Goal: Task Accomplishment & Management: Use online tool/utility

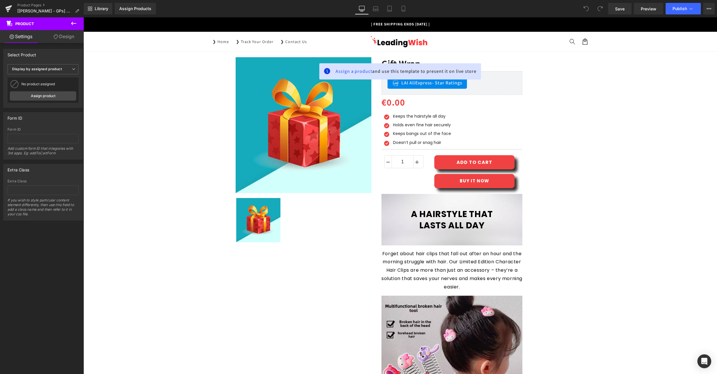
click at [75, 21] on icon at bounding box center [73, 23] width 7 height 7
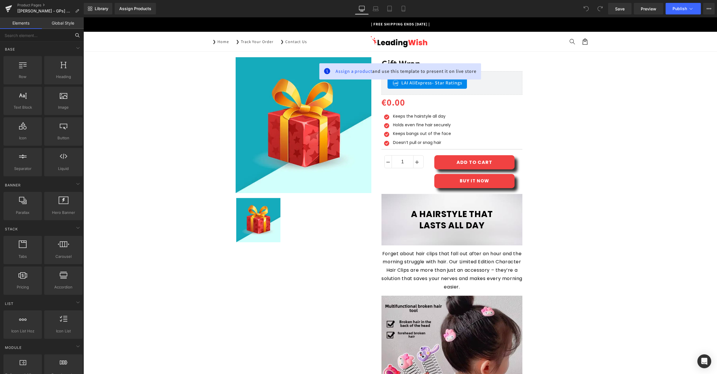
click at [27, 35] on input "text" at bounding box center [35, 35] width 71 height 13
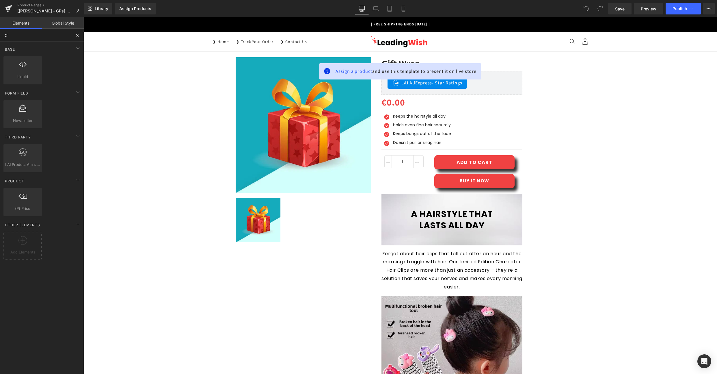
type input "Cus"
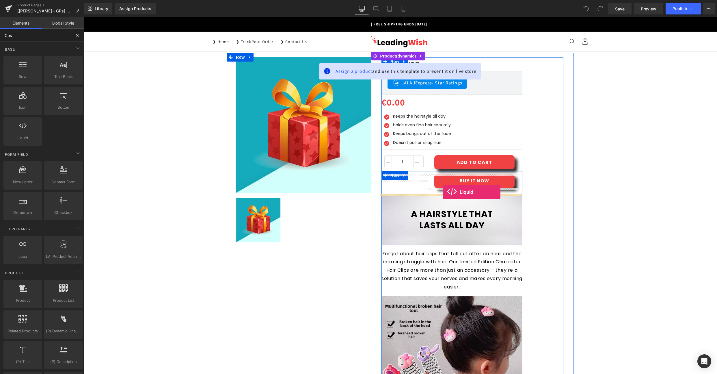
drag, startPoint x: 112, startPoint y: 147, endPoint x: 443, endPoint y: 192, distance: 333.3
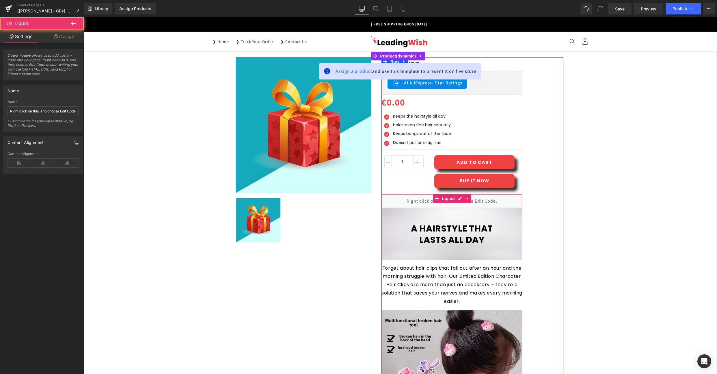
click at [426, 202] on div "Liquid" at bounding box center [451, 201] width 141 height 14
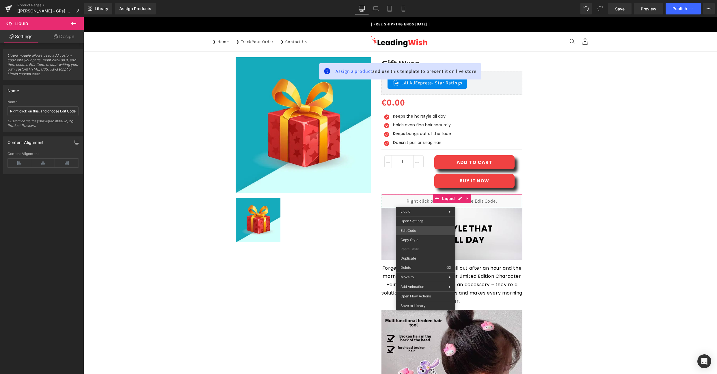
click at [417, 0] on div "Liquid You are previewing how the will restyle your page. You can not edit Elem…" at bounding box center [358, 0] width 717 height 0
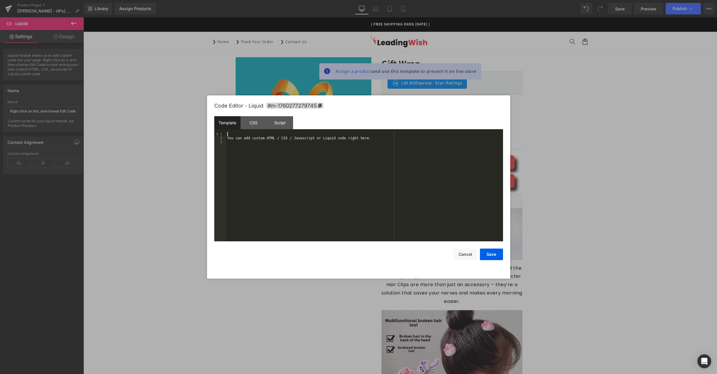
click at [257, 133] on div "You can add custom HTML / CSS / Javascript or Liquid code right here." at bounding box center [364, 190] width 277 height 117
click at [257, 126] on div "CSS" at bounding box center [254, 122] width 26 height 13
click at [271, 141] on div "#m-1760277279745 { }" at bounding box center [364, 190] width 277 height 117
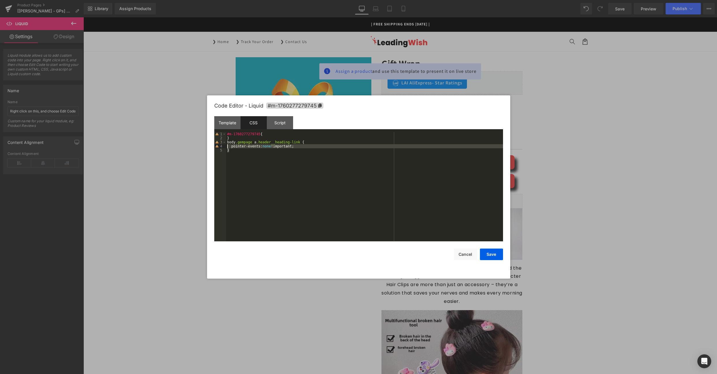
drag, startPoint x: 228, startPoint y: 153, endPoint x: 224, endPoint y: 147, distance: 6.6
click at [224, 147] on pre "1 2 3 4 5 #m-1760277279745 { } body .gempage a .header__heading-link { pointer-…" at bounding box center [358, 186] width 289 height 109
click at [234, 151] on div "#m-1760277279745 { } body .gempage a .header__heading-link { pointer-events: no…" at bounding box center [364, 190] width 277 height 117
drag, startPoint x: 233, startPoint y: 151, endPoint x: 228, endPoint y: 142, distance: 10.3
click at [228, 142] on div "#m-1760277279745 { } body .gempage a .header__heading-link { pointer-events: no…" at bounding box center [364, 190] width 277 height 117
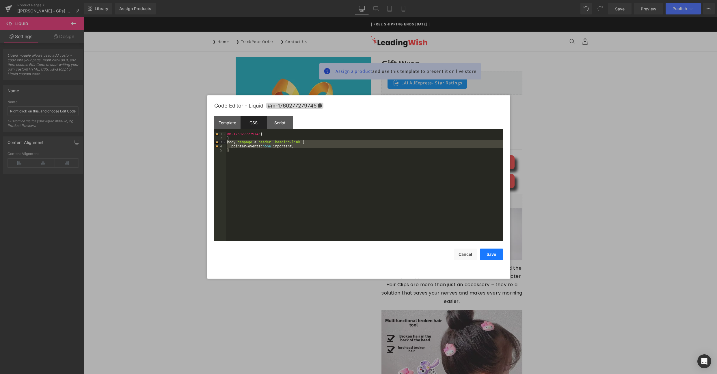
drag, startPoint x: 492, startPoint y: 254, endPoint x: 431, endPoint y: 189, distance: 89.5
click at [492, 254] on button "Save" at bounding box center [491, 254] width 23 height 12
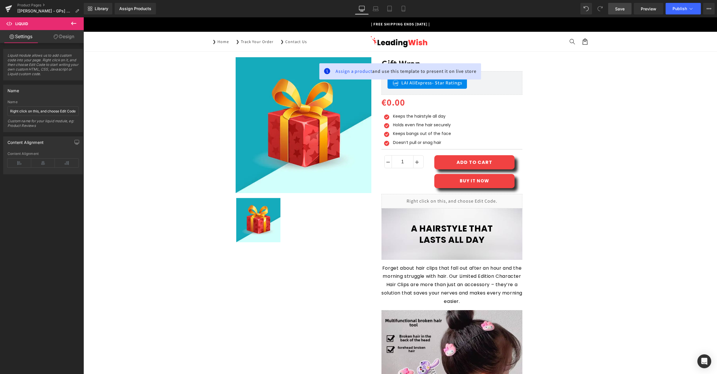
drag, startPoint x: 621, startPoint y: 9, endPoint x: 467, endPoint y: 49, distance: 159.7
click at [621, 9] on span "Save" at bounding box center [620, 9] width 10 height 6
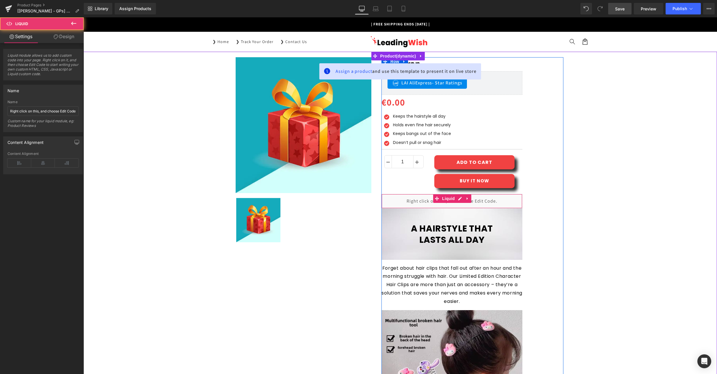
click at [385, 202] on div "Liquid" at bounding box center [451, 201] width 141 height 14
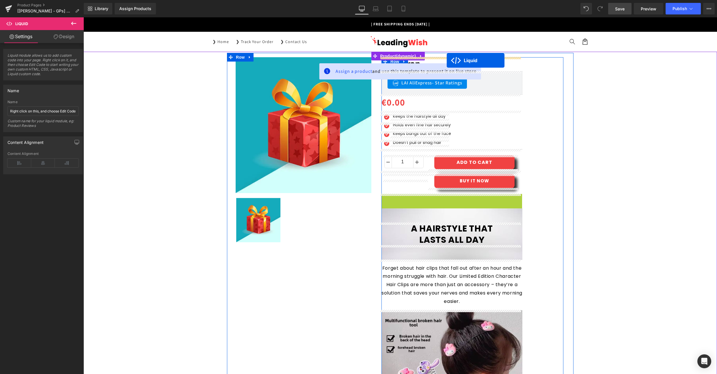
drag, startPoint x: 435, startPoint y: 175, endPoint x: 447, endPoint y: 60, distance: 115.5
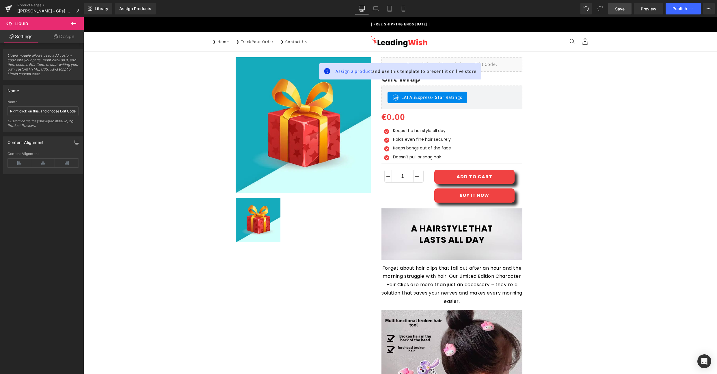
drag, startPoint x: 624, startPoint y: 9, endPoint x: 405, endPoint y: 62, distance: 225.6
click at [624, 9] on span "Save" at bounding box center [620, 9] width 10 height 6
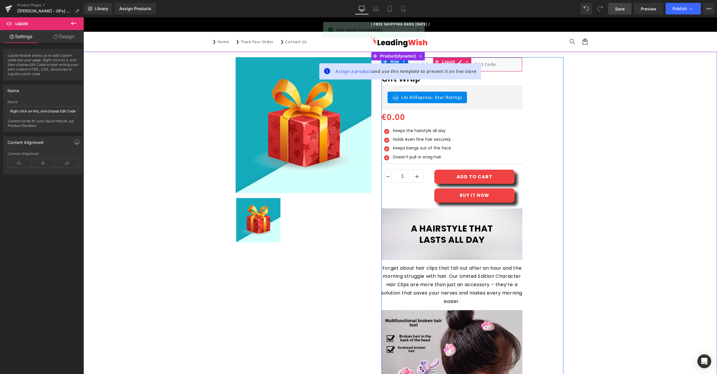
click at [514, 69] on div "Liquid" at bounding box center [451, 64] width 141 height 14
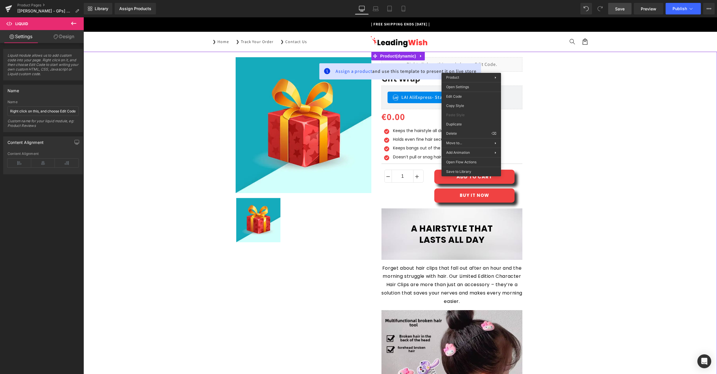
click at [392, 64] on div "Assign a product and use this template to present it on live store" at bounding box center [400, 71] width 162 height 16
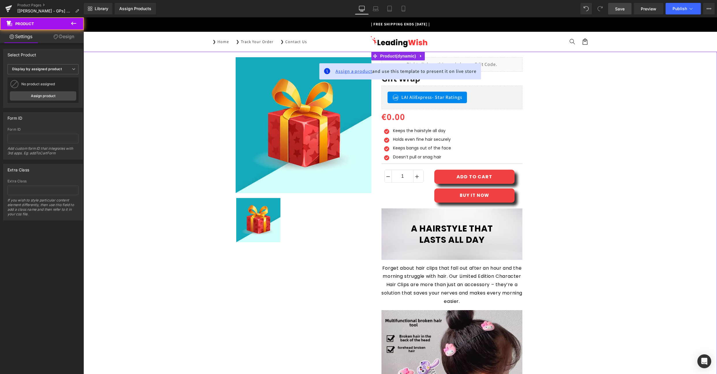
click at [343, 73] on span "Assign a product" at bounding box center [354, 71] width 37 height 6
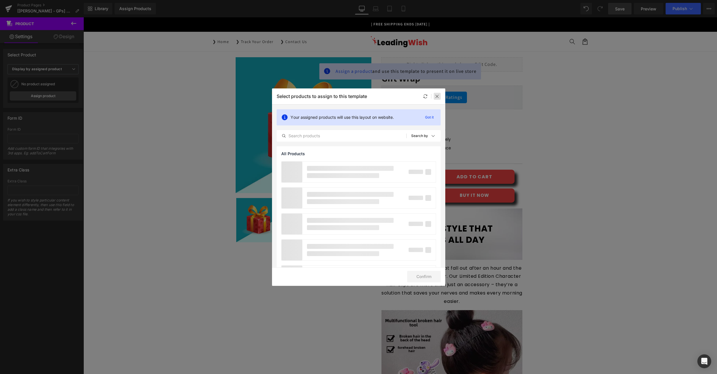
click at [438, 96] on icon at bounding box center [437, 96] width 5 height 5
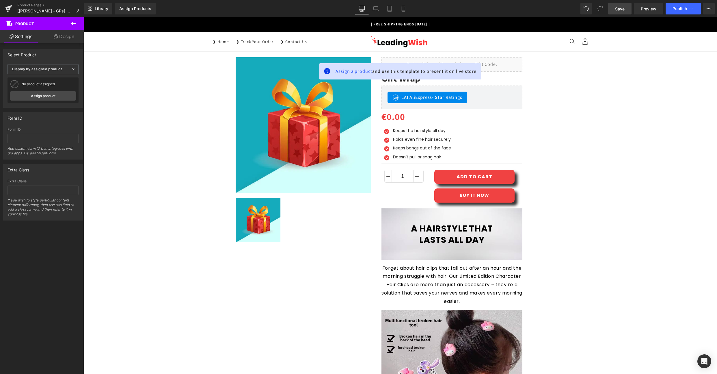
click at [508, 64] on div "Liquid" at bounding box center [451, 64] width 141 height 14
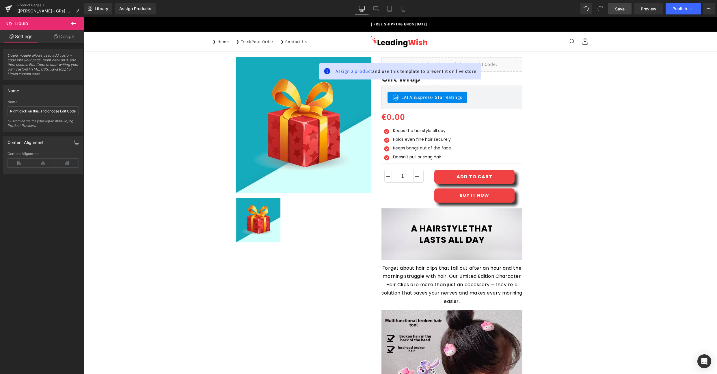
click at [620, 6] on span "Save" at bounding box center [620, 9] width 10 height 6
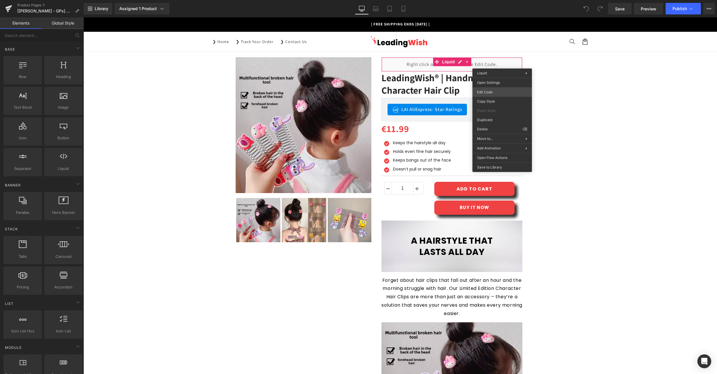
click at [506, 95] on body "You are previewing how the will restyle your page. You can not edit Elements in…" at bounding box center [358, 187] width 717 height 374
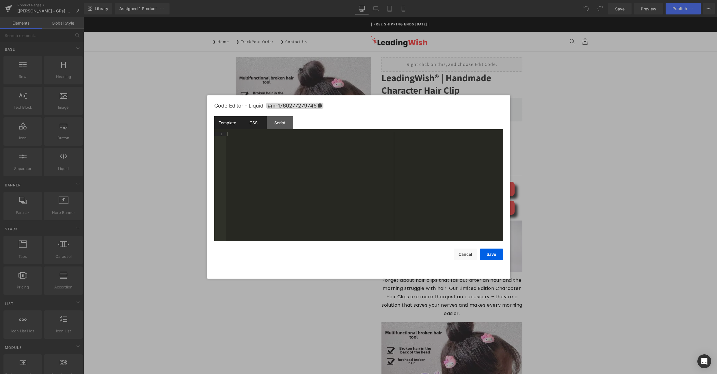
click at [253, 122] on div "CSS" at bounding box center [254, 122] width 26 height 13
click at [300, 141] on div "#m-1760277279745 { } body .gempage a .header__heading-link { pointer-events: no…" at bounding box center [364, 190] width 277 height 117
drag, startPoint x: 253, startPoint y: 143, endPoint x: 226, endPoint y: 143, distance: 27.4
click at [226, 143] on pre "1 2 3 4 5 6 #m-1760277279745 { } body .gempage a .header__heading-link , header…" at bounding box center [358, 186] width 289 height 109
click at [303, 141] on div "#m-1760277279745 { } body .gempage a .header__heading-link , header-drawer { po…" at bounding box center [364, 190] width 277 height 117
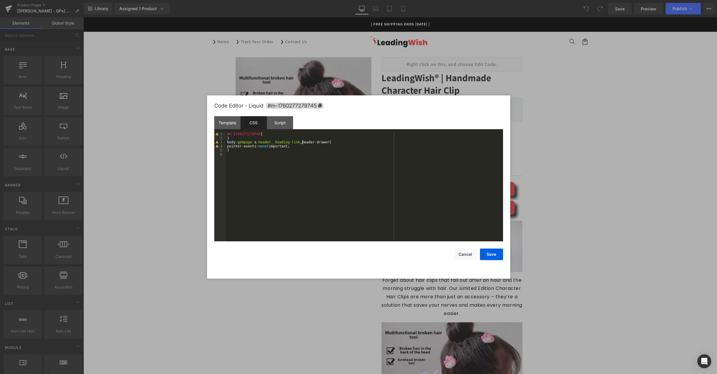
paste textarea
drag, startPoint x: 303, startPoint y: 143, endPoint x: 313, endPoint y: 142, distance: 10.4
click at [303, 143] on div "#m-1760277279745 { } body .gempage a .header__heading-link , body .gempage head…" at bounding box center [364, 190] width 277 height 117
click at [493, 260] on div "Code Editor - Liquid #m-1760277279745 Template CSS Script Data 1 XXXXXXXXXXXXXX…" at bounding box center [358, 186] width 289 height 183
click at [496, 256] on button "Save" at bounding box center [491, 254] width 23 height 12
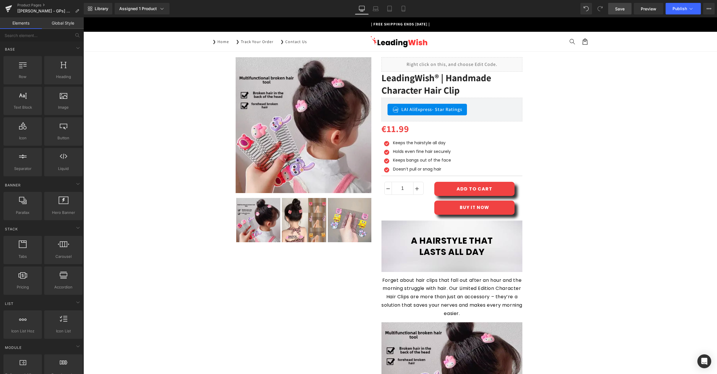
click at [621, 11] on span "Save" at bounding box center [620, 9] width 10 height 6
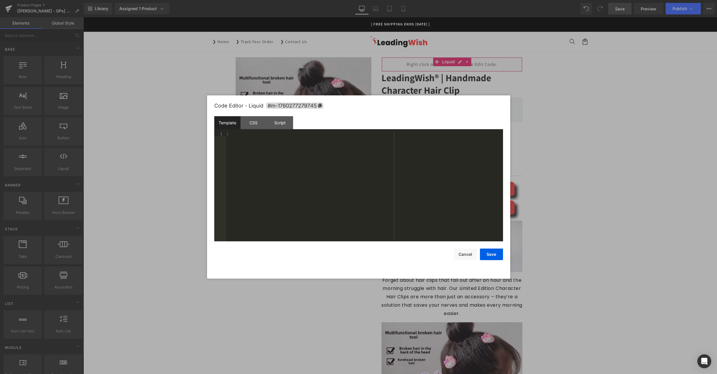
click at [500, 94] on body "You are previewing how the will restyle your page. You can not edit Elements in…" at bounding box center [358, 187] width 717 height 374
click at [259, 124] on div "CSS" at bounding box center [254, 122] width 26 height 13
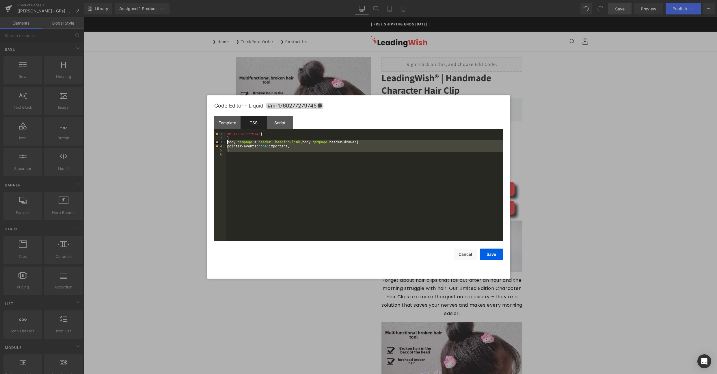
drag, startPoint x: 259, startPoint y: 159, endPoint x: 220, endPoint y: 143, distance: 42.3
click at [220, 143] on pre "1 2 3 4 5 6 #m-1760277279745 { } body .gempage a .header__heading-link , body .…" at bounding box center [358, 186] width 289 height 109
click at [224, 125] on div "Template" at bounding box center [227, 122] width 26 height 13
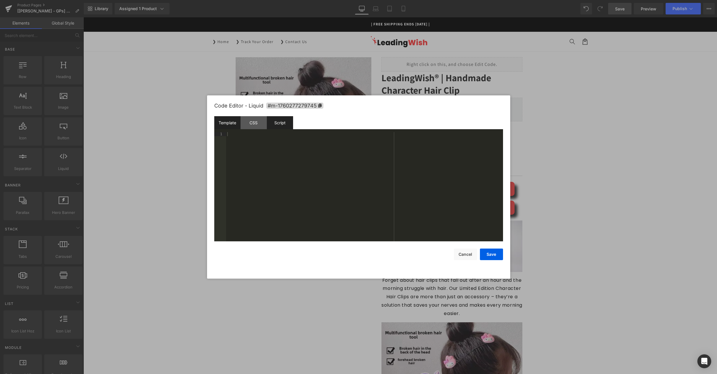
click at [283, 126] on div "Script" at bounding box center [280, 122] width 26 height 13
click at [360, 138] on div "( function ( jQuery ) { // var $module = jQuery('#m-1760277279745').children('.…" at bounding box center [364, 190] width 277 height 117
click at [223, 124] on div "Template" at bounding box center [227, 122] width 26 height 13
click at [243, 142] on div at bounding box center [364, 190] width 277 height 117
drag, startPoint x: 276, startPoint y: 137, endPoint x: 231, endPoint y: 137, distance: 45.0
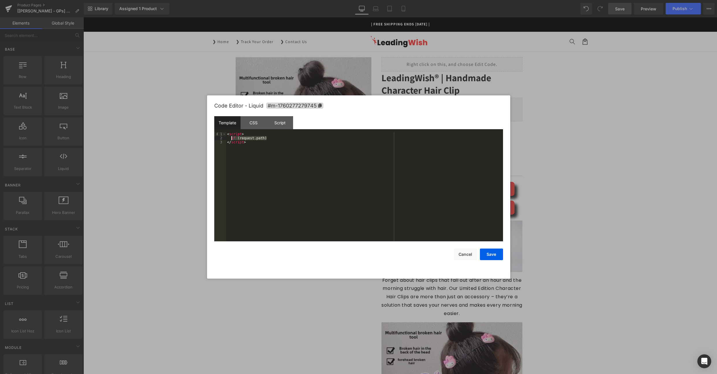
click at [231, 137] on div "< script > if ( request . path ) </ script >" at bounding box center [364, 190] width 277 height 117
drag, startPoint x: 396, startPoint y: 138, endPoint x: 389, endPoint y: 138, distance: 7.2
click at [389, 138] on div "< script > if ( window . location . pathname . replace ( / \/ $ / , '' ) === '/…" at bounding box center [364, 190] width 277 height 117
click at [239, 147] on div "< script > if ( window . location . pathname . replace ( / \/ $ / , '' ) === '/…" at bounding box center [364, 190] width 277 height 117
click at [239, 149] on div "< script > if ( window . location . pathname . replace ( / \/ $ / , '' ) === '/…" at bounding box center [364, 190] width 277 height 117
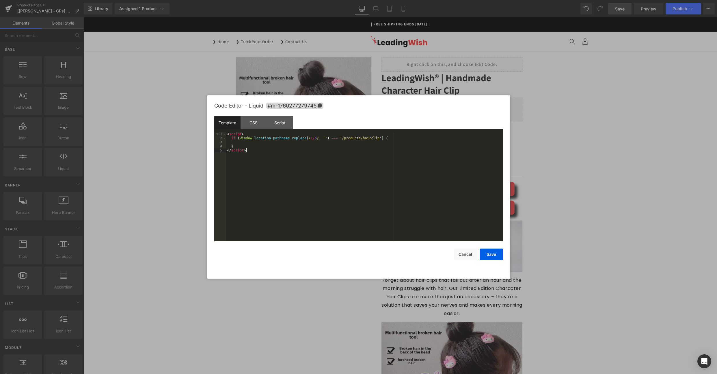
click at [254, 157] on div "< script > if ( window . location . pathname . replace ( / \/ $ / , '' ) === '/…" at bounding box center [364, 190] width 277 height 117
click at [342, 140] on div "{% if product.handle == 'hairclip' %} < style > /* CSS chỉ xuất ra khi đang ren…" at bounding box center [364, 190] width 277 height 117
click at [336, 143] on div "{% if product.handle == 'hairclip' %} < style > /* CSS chỉ xuất ra khi đang ren…" at bounding box center [364, 190] width 277 height 117
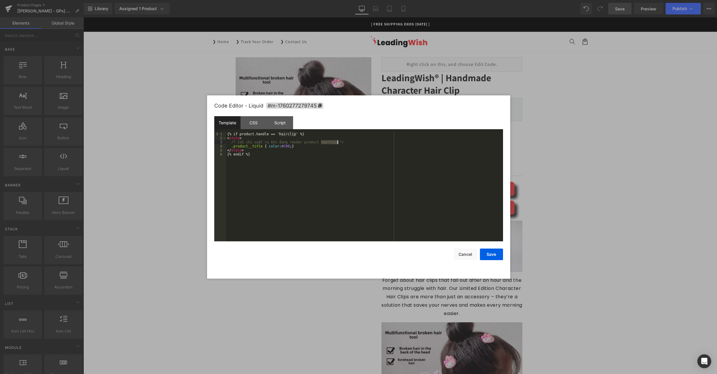
click at [336, 143] on div "{% if product.handle == 'hairclip' %} < style > /* CSS chỉ xuất ra khi đang ren…" at bounding box center [364, 190] width 277 height 117
click at [262, 124] on div "CSS" at bounding box center [254, 122] width 26 height 13
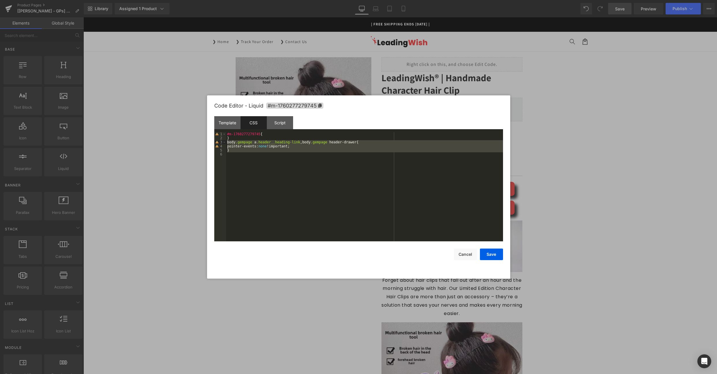
click at [245, 157] on div "#m-1760277279745 { } body .gempage a .header__heading-link , body .gempage head…" at bounding box center [364, 190] width 277 height 117
drag, startPoint x: 235, startPoint y: 152, endPoint x: 222, endPoint y: 140, distance: 16.8
click at [222, 140] on pre "1 2 3 4 5 6 #m-1760277279745 { } body .gempage a .header__heading-link , body .…" at bounding box center [358, 186] width 289 height 109
click at [226, 125] on div "Template" at bounding box center [227, 122] width 26 height 13
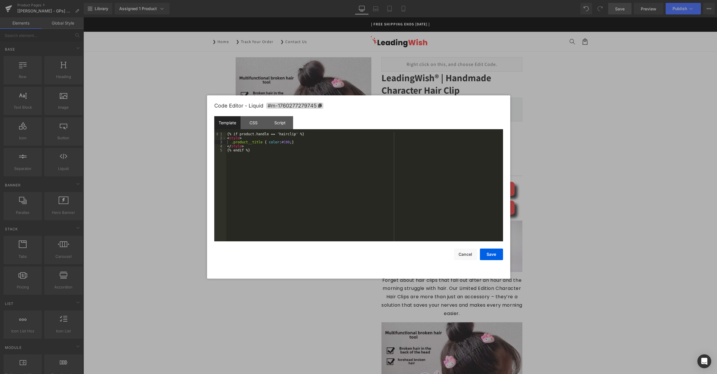
click at [255, 147] on div "{% if product.handle == 'hairclip' %} < style > .product__title { color : #C00 …" at bounding box center [364, 190] width 277 height 117
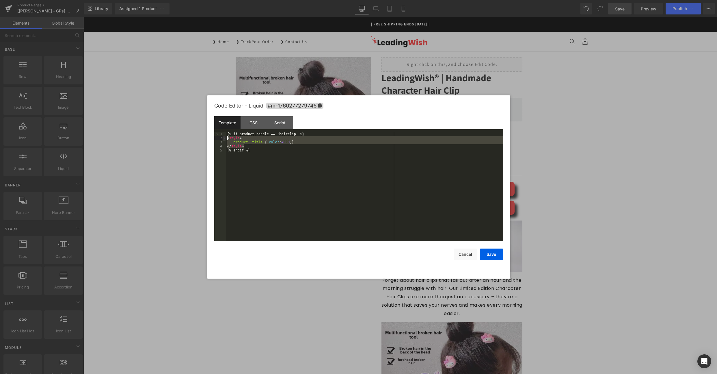
drag, startPoint x: 247, startPoint y: 145, endPoint x: 226, endPoint y: 139, distance: 21.9
click at [226, 139] on pre "1 2 3 4 5 {% if product.handle == 'hairclip' %} < style > .product__title { col…" at bounding box center [358, 186] width 289 height 109
drag, startPoint x: 252, startPoint y: 141, endPoint x: 291, endPoint y: 143, distance: 39.6
click at [252, 141] on div "{% if product.handle == 'hairclip' %} < style > .product__title { color : #C00 …" at bounding box center [364, 190] width 277 height 117
drag, startPoint x: 302, startPoint y: 141, endPoint x: 231, endPoint y: 141, distance: 71.0
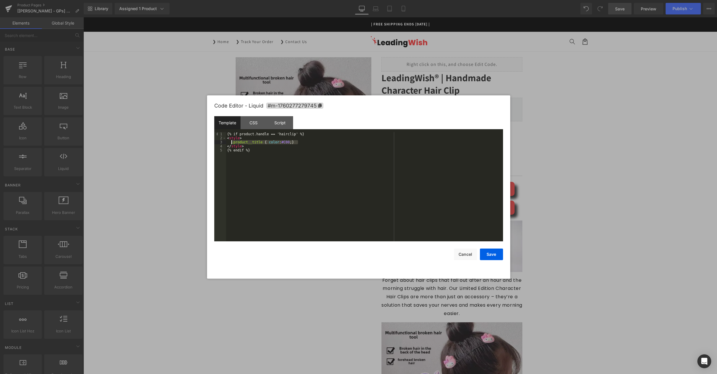
click at [231, 141] on div "{% if product.handle == 'hairclip' %} < style > .product__title { color : #C00 …" at bounding box center [364, 190] width 277 height 117
drag, startPoint x: 228, startPoint y: 150, endPoint x: 219, endPoint y: 148, distance: 9.3
click at [219, 148] on pre "1 2 3 4 5 6 7 8 {% if product.handle == 'hairclip' %} < style > body .gempage a…" at bounding box center [358, 186] width 289 height 109
click at [229, 153] on div "{% if product.handle == 'hairclip' %} < style > body .gempage a .header__headin…" at bounding box center [364, 190] width 277 height 117
drag, startPoint x: 309, startPoint y: 142, endPoint x: 231, endPoint y: 142, distance: 77.4
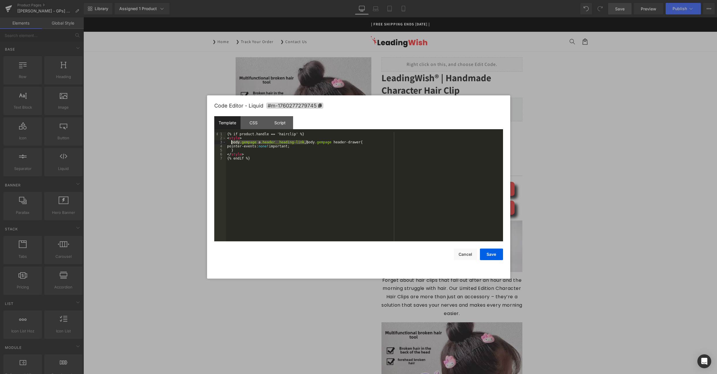
click at [231, 142] on div "{% if product.handle == 'hairclip' %} < style > body .gempage a .header__headin…" at bounding box center [364, 190] width 277 height 117
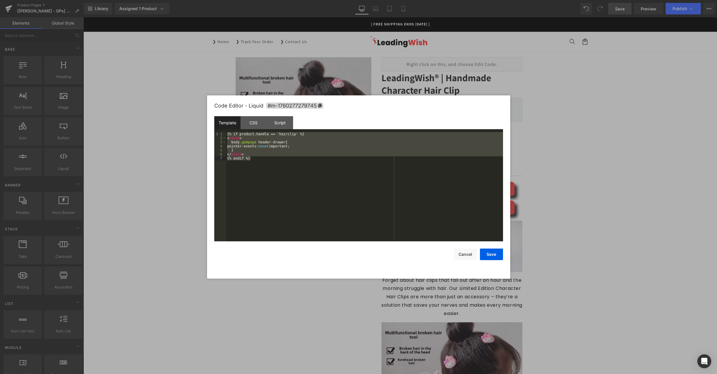
click at [487, 247] on div "Save Cancel" at bounding box center [358, 250] width 289 height 19
click at [498, 243] on div "Save Cancel" at bounding box center [358, 250] width 289 height 19
click at [490, 260] on button "Save" at bounding box center [491, 254] width 23 height 12
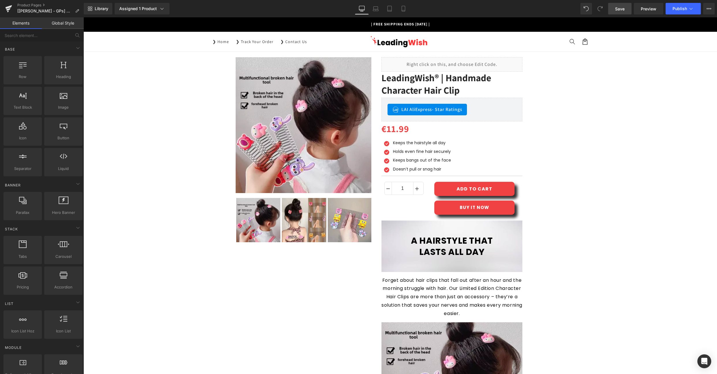
drag, startPoint x: 616, startPoint y: 7, endPoint x: 521, endPoint y: 23, distance: 96.0
click at [616, 7] on span "Save" at bounding box center [620, 9] width 10 height 6
click at [644, 8] on span "Preview" at bounding box center [649, 9] width 16 height 6
